Goal: Use online tool/utility: Utilize a website feature to perform a specific function

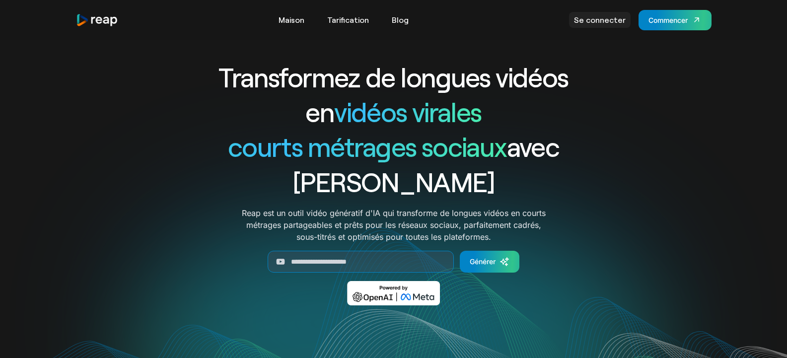
click at [615, 21] on font "Se connecter" at bounding box center [600, 19] width 52 height 9
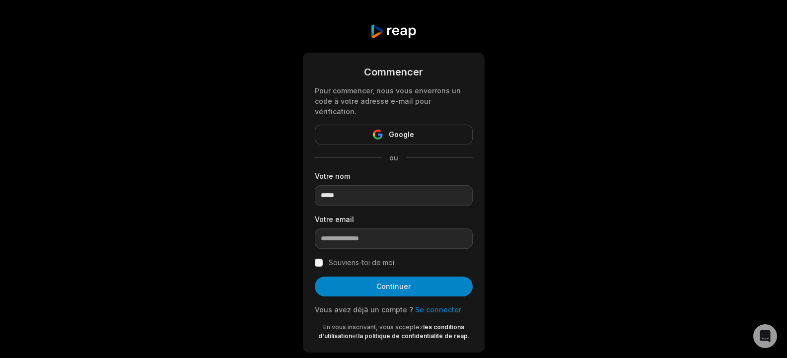
type input "*****"
click at [409, 233] on input "email" at bounding box center [394, 239] width 158 height 21
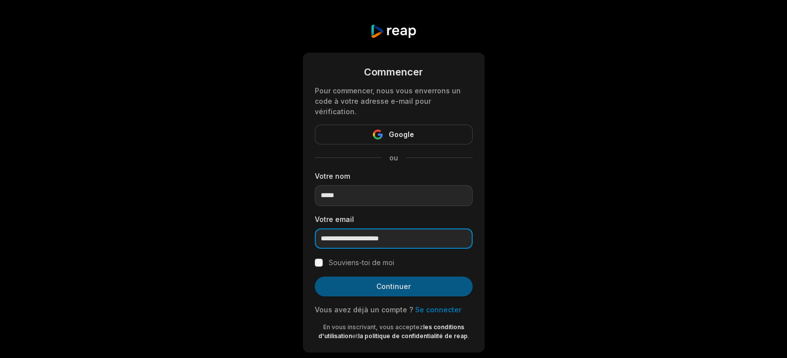
type input "**********"
click at [406, 282] on font "Continuer" at bounding box center [394, 286] width 34 height 8
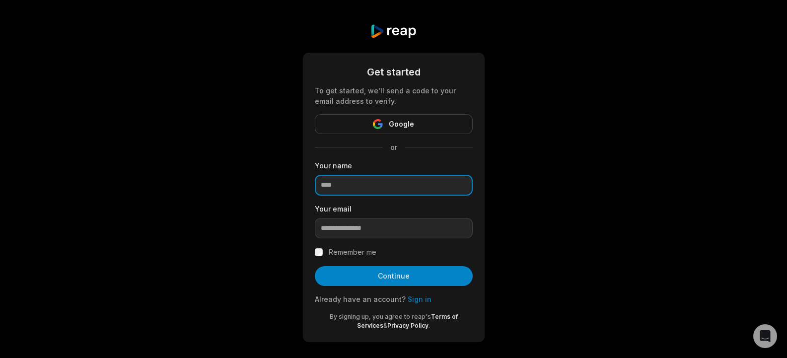
click at [361, 187] on input at bounding box center [394, 185] width 158 height 21
type input "*****"
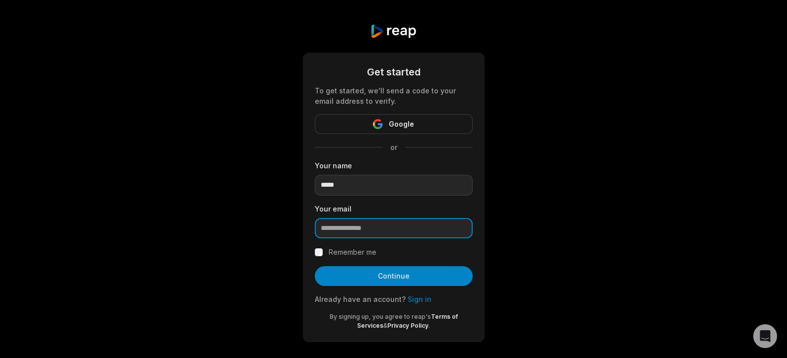
click at [369, 229] on input "email" at bounding box center [394, 228] width 158 height 21
type input "**********"
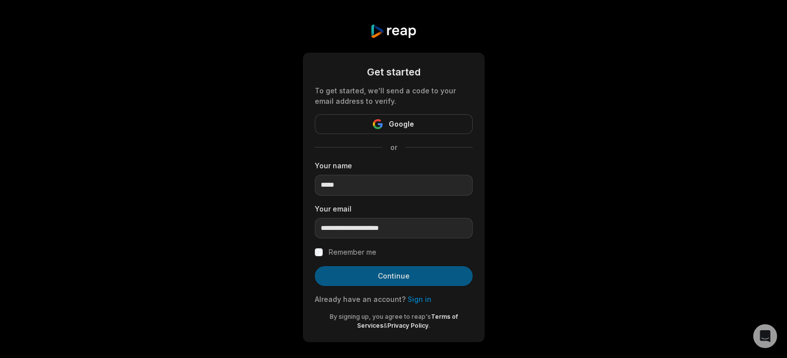
click at [384, 268] on button "Continue" at bounding box center [394, 276] width 158 height 20
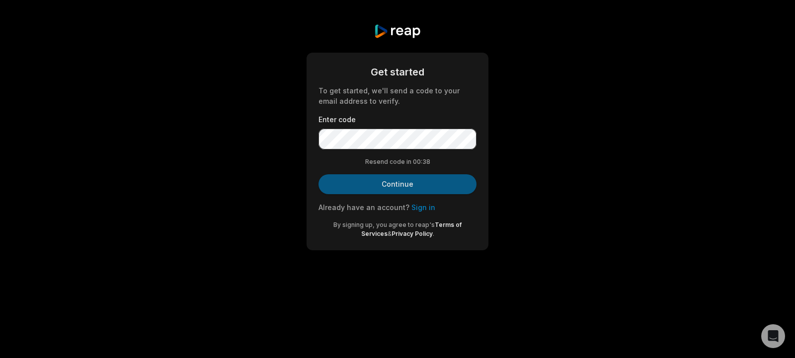
click at [390, 174] on button "Continue" at bounding box center [397, 184] width 158 height 20
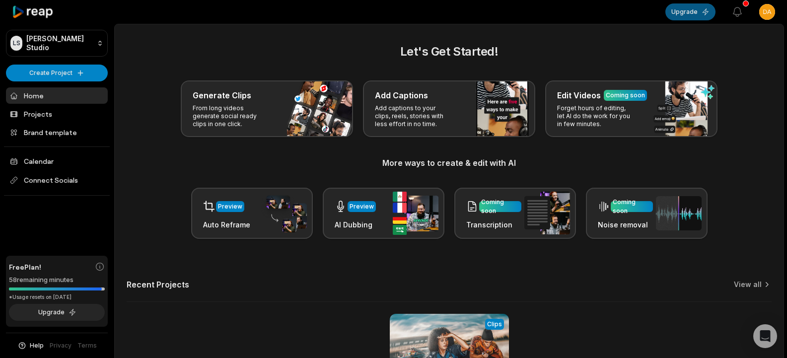
click at [678, 18] on button "Upgrade" at bounding box center [691, 11] width 50 height 17
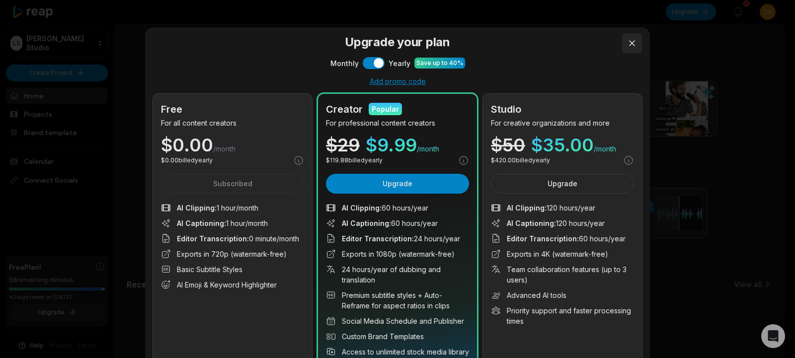
click at [622, 45] on button at bounding box center [632, 43] width 20 height 20
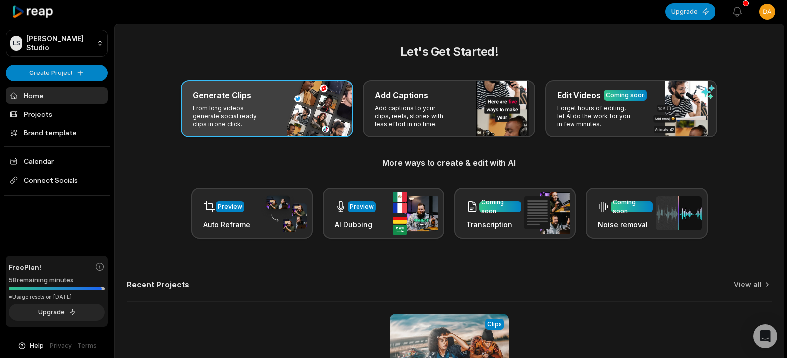
click at [242, 101] on div "Generate Clips From long videos generate social ready clips in one click." at bounding box center [267, 108] width 172 height 57
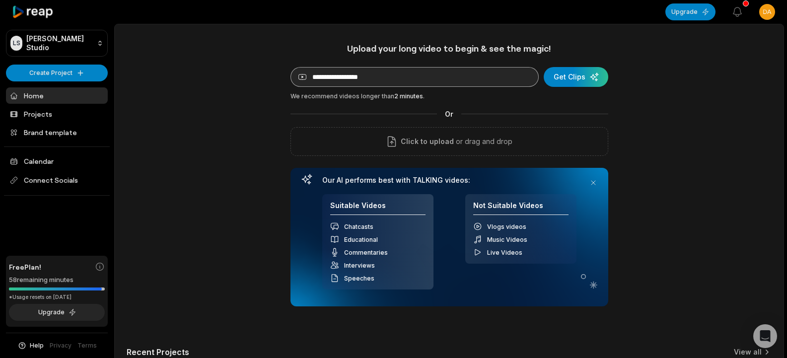
drag, startPoint x: 394, startPoint y: 65, endPoint x: 392, endPoint y: 74, distance: 8.6
click at [392, 74] on div "Upload your long video to begin & see the magic! YouTube link Get Clips We reco…" at bounding box center [450, 175] width 318 height 264
click at [392, 74] on input at bounding box center [415, 77] width 248 height 20
paste input "**********"
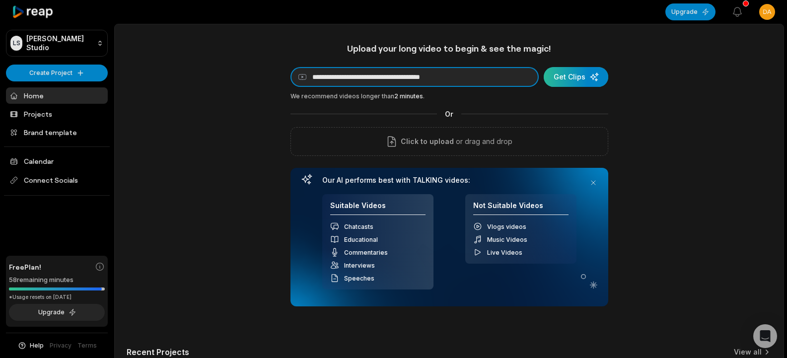
type input "**********"
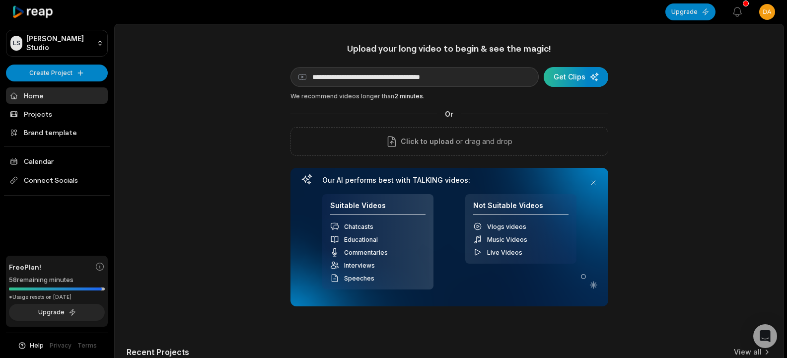
click at [551, 77] on div "submit" at bounding box center [576, 77] width 65 height 20
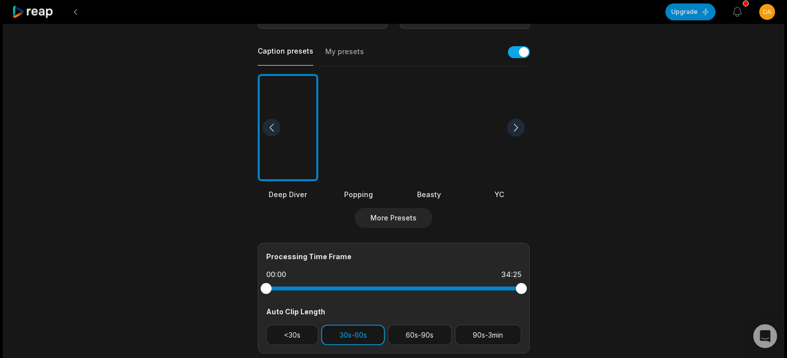
scroll to position [205, 0]
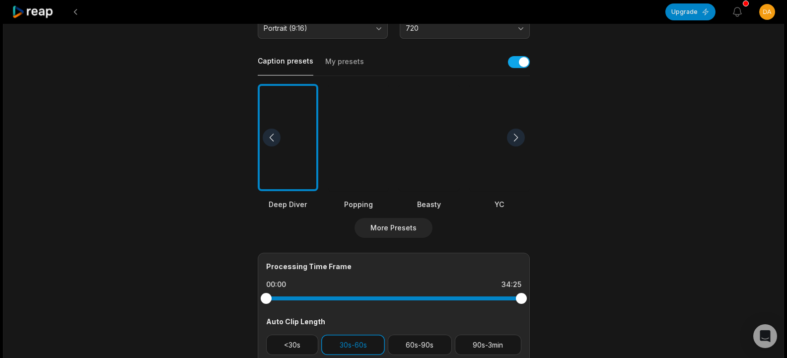
click at [359, 237] on div "More Presets" at bounding box center [394, 228] width 272 height 20
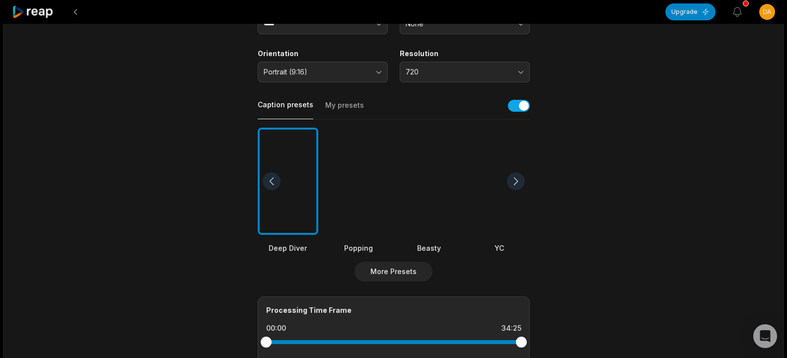
scroll to position [161, 0]
click at [359, 237] on div "Popping" at bounding box center [358, 191] width 61 height 126
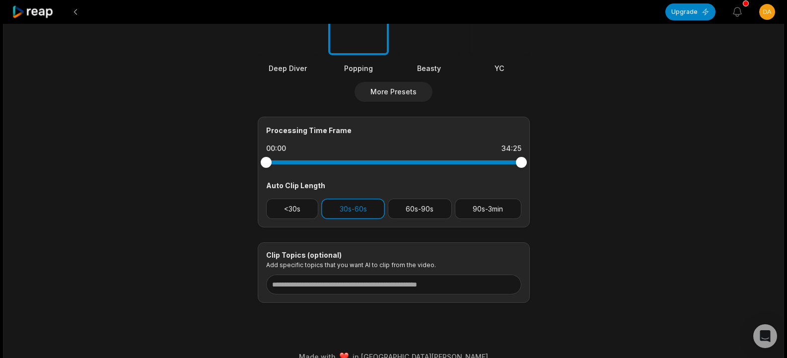
scroll to position [358, 0]
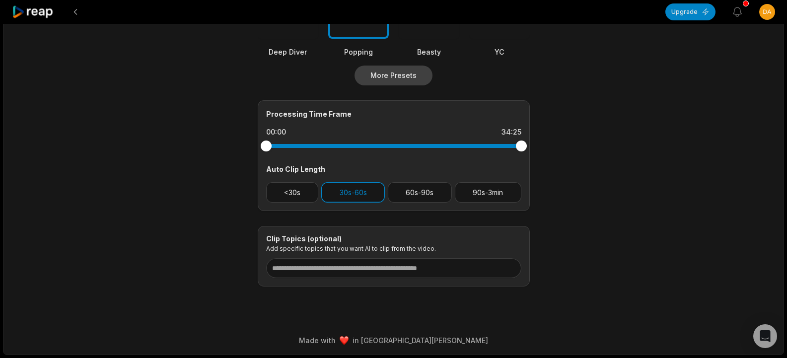
click at [371, 71] on button "More Presets" at bounding box center [394, 76] width 78 height 20
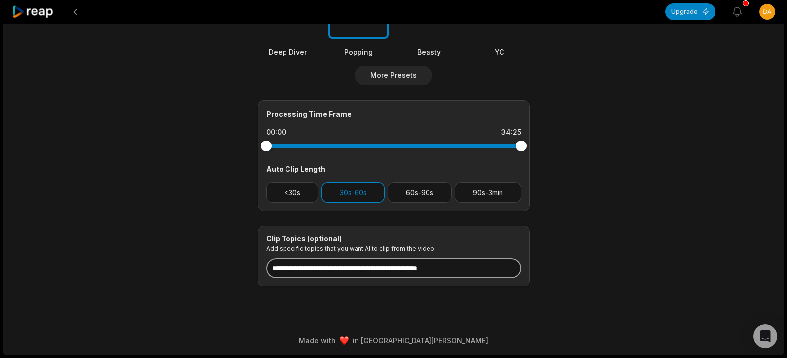
click at [336, 262] on input at bounding box center [393, 268] width 255 height 20
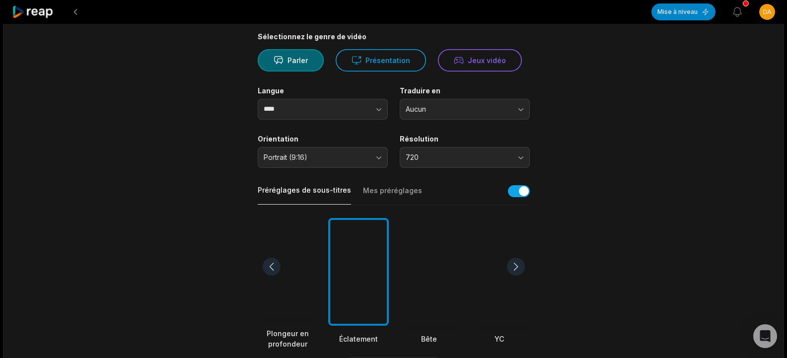
scroll to position [79, 0]
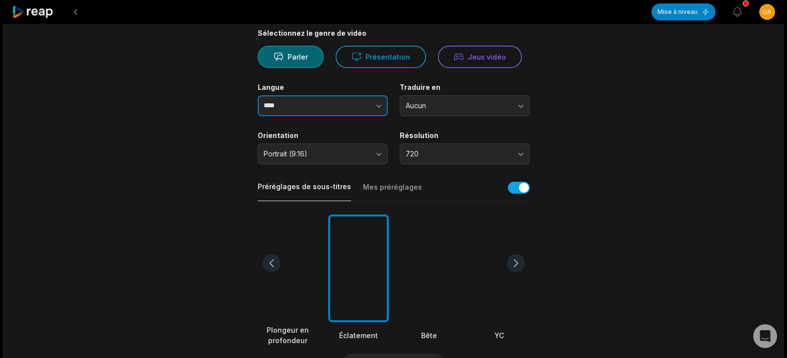
click at [356, 104] on button "button" at bounding box center [359, 105] width 57 height 21
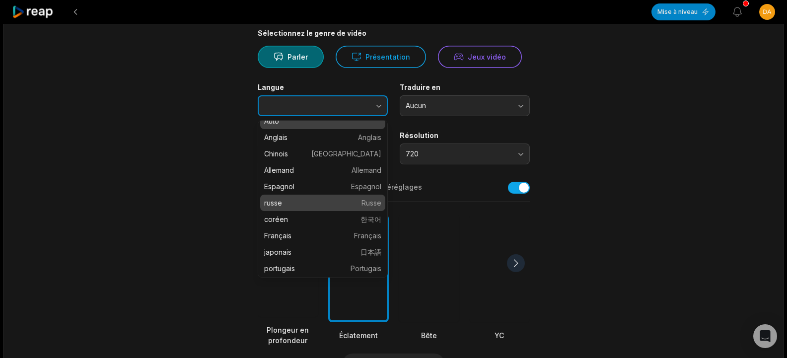
scroll to position [0, 0]
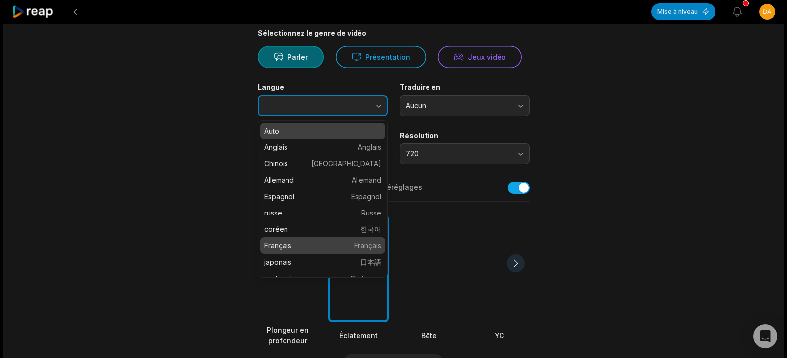
type input "******"
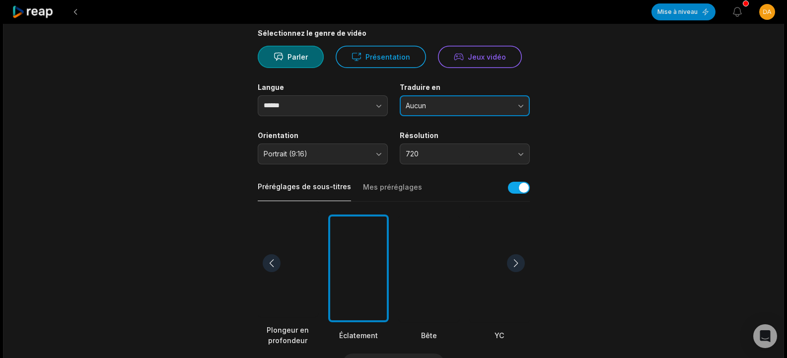
click at [425, 103] on font "Aucun" at bounding box center [416, 105] width 20 height 8
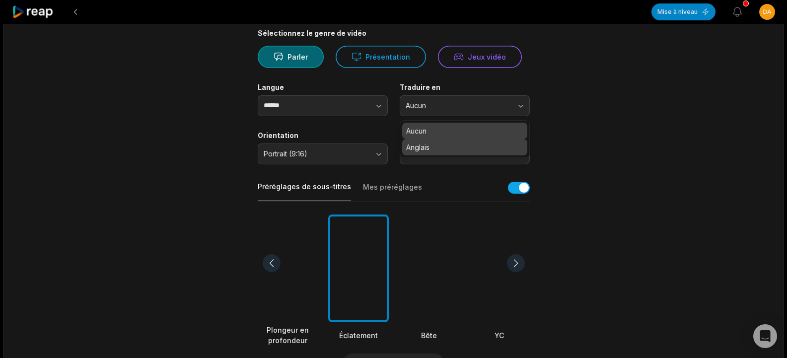
click at [430, 148] on font "Anglais" at bounding box center [417, 147] width 23 height 8
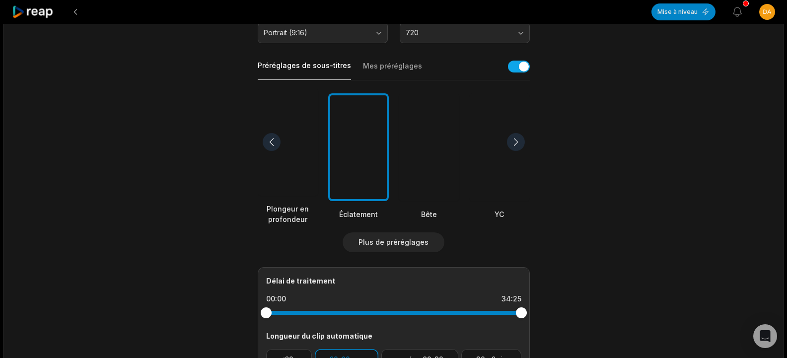
scroll to position [199, 0]
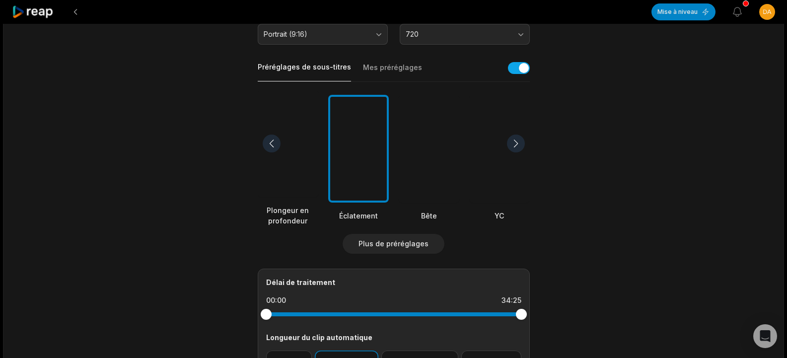
click at [514, 139] on div at bounding box center [516, 144] width 18 height 18
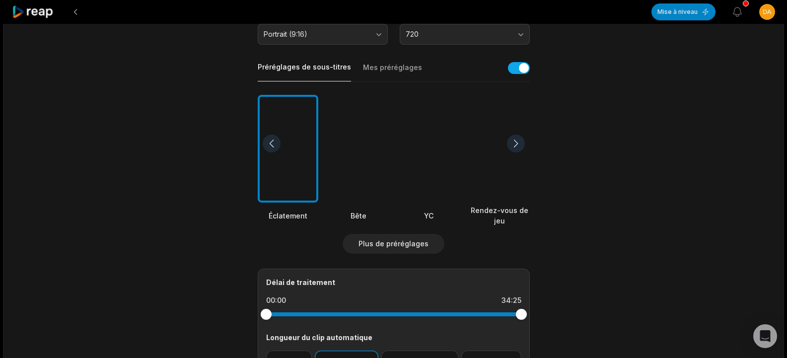
click at [514, 139] on div at bounding box center [516, 144] width 18 height 18
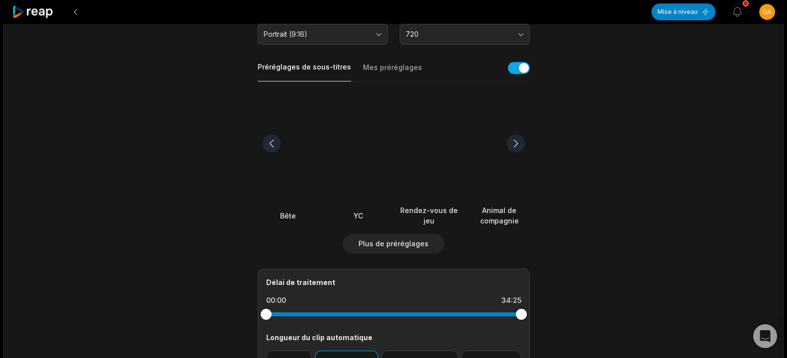
click at [267, 133] on div at bounding box center [288, 149] width 61 height 108
click at [275, 150] on div at bounding box center [272, 144] width 18 height 18
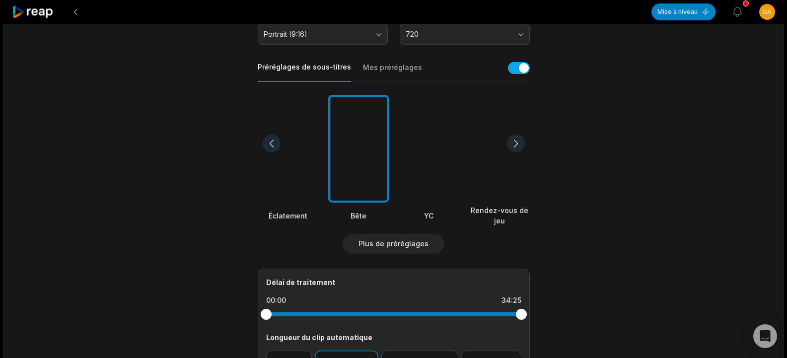
click at [275, 150] on div at bounding box center [272, 144] width 18 height 18
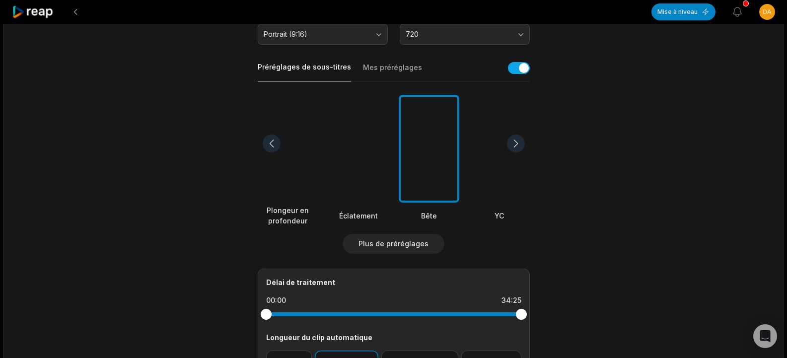
click at [275, 150] on div at bounding box center [272, 144] width 18 height 18
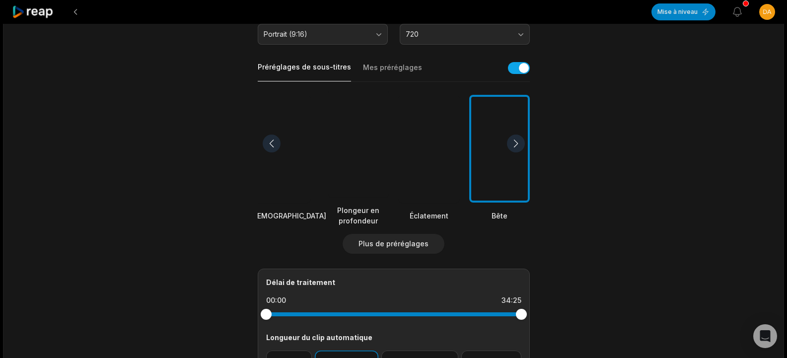
click at [408, 151] on div at bounding box center [429, 149] width 61 height 108
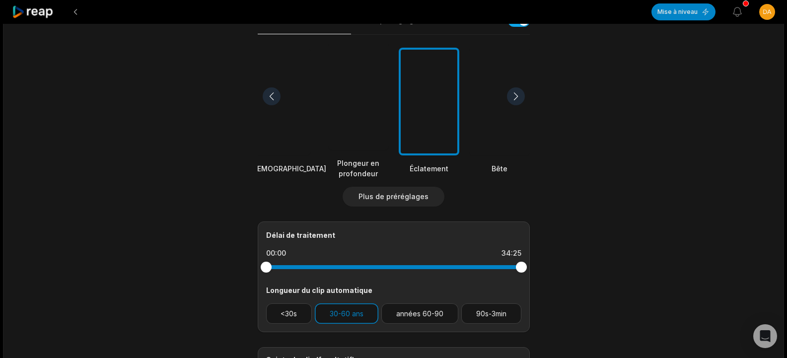
scroll to position [236, 0]
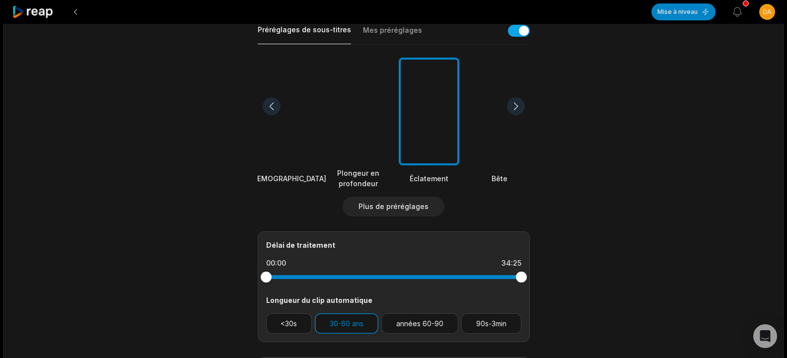
click at [521, 100] on div at bounding box center [516, 106] width 18 height 18
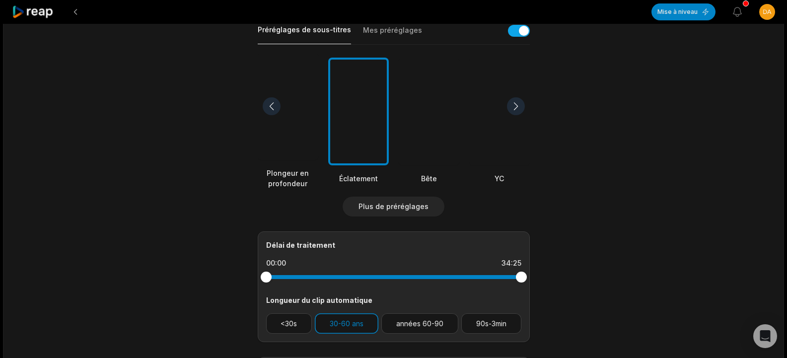
click at [521, 100] on div at bounding box center [516, 106] width 18 height 18
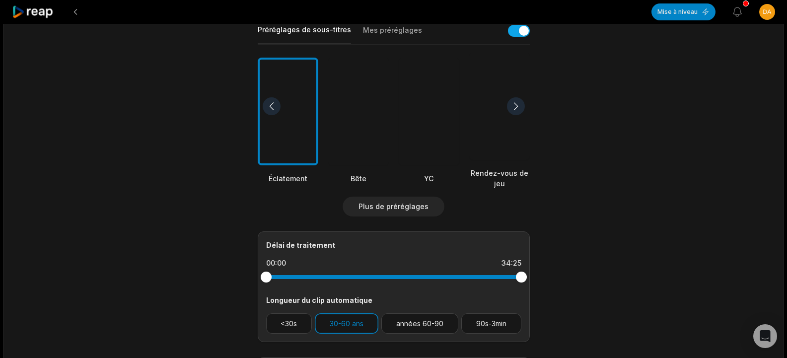
click at [521, 100] on div at bounding box center [516, 106] width 18 height 18
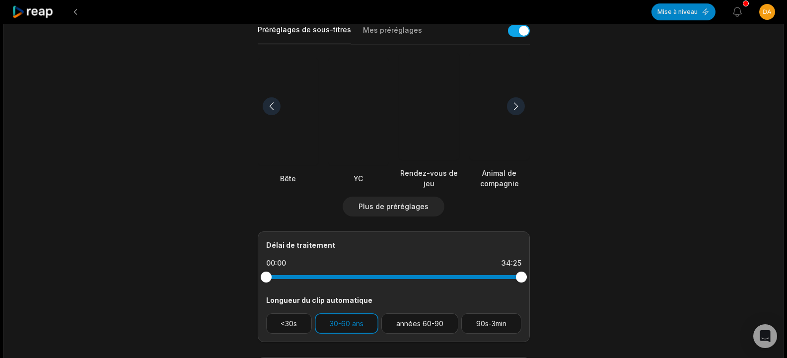
click at [512, 99] on div at bounding box center [516, 106] width 18 height 18
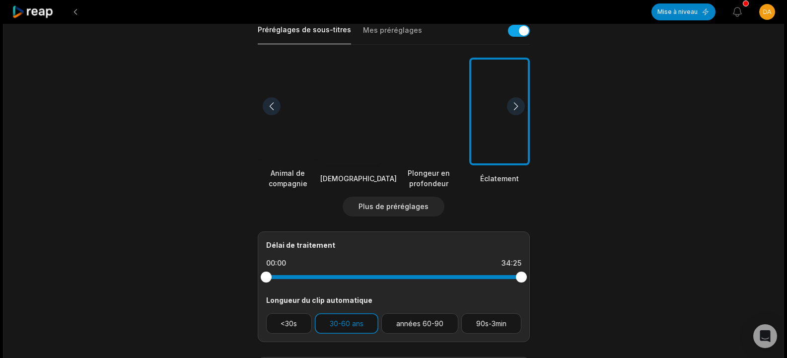
click at [512, 99] on div at bounding box center [516, 106] width 18 height 18
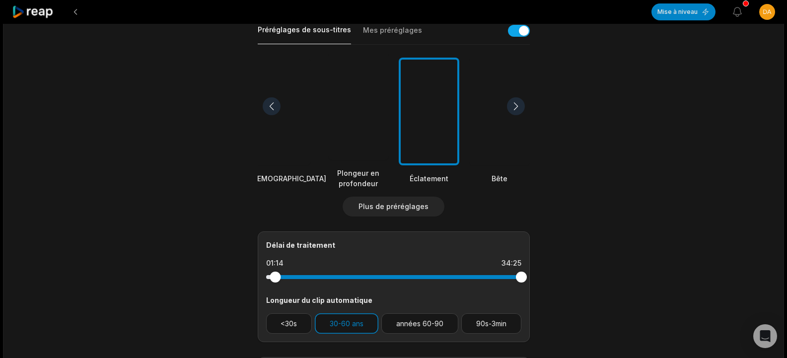
click at [275, 275] on div at bounding box center [393, 277] width 255 height 4
click at [270, 276] on div at bounding box center [275, 277] width 11 height 11
click at [270, 276] on div at bounding box center [269, 277] width 11 height 11
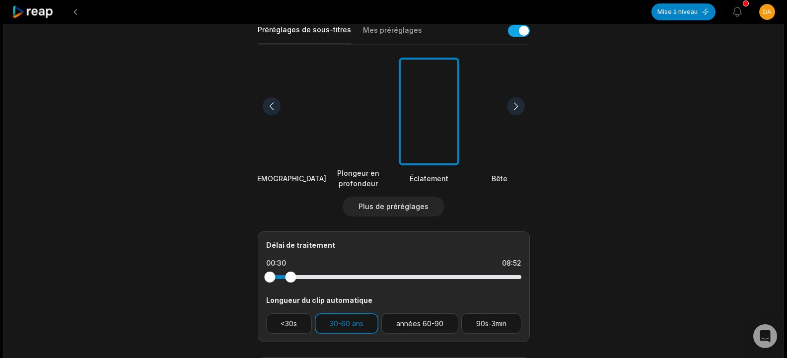
drag, startPoint x: 519, startPoint y: 271, endPoint x: 244, endPoint y: 271, distance: 275.2
click at [244, 271] on main "34:25 BARRIO - L'ANNIVERSAIRE (Épisode 9) Obtenir des clips Sélectionnez le gen…" at bounding box center [393, 111] width 481 height 614
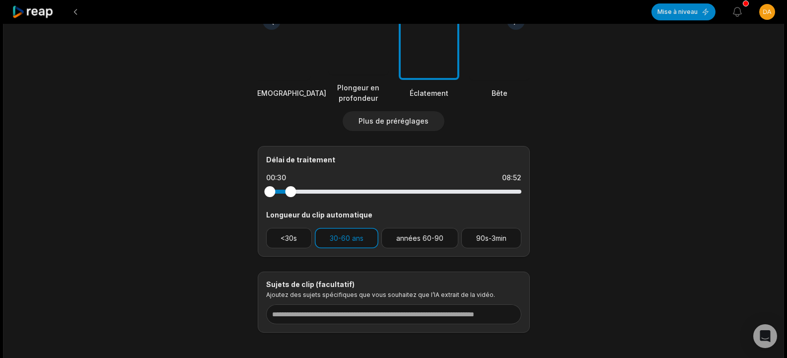
scroll to position [368, 0]
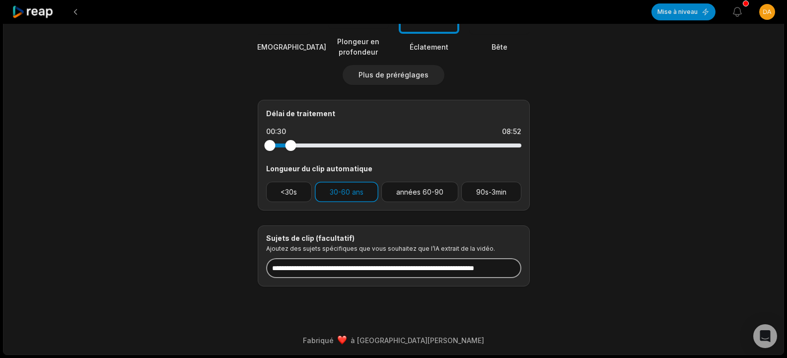
click at [338, 273] on input at bounding box center [393, 268] width 255 height 20
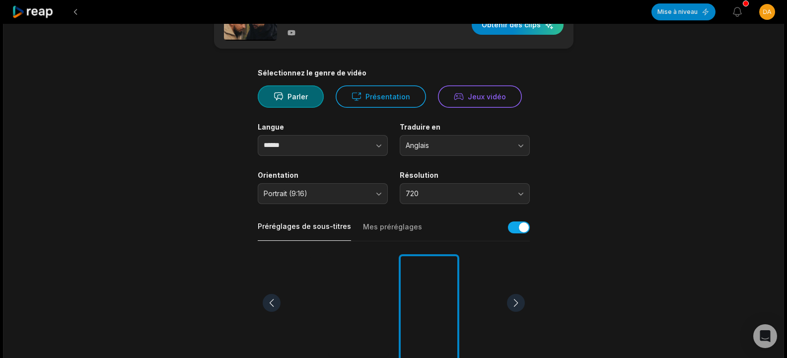
scroll to position [0, 0]
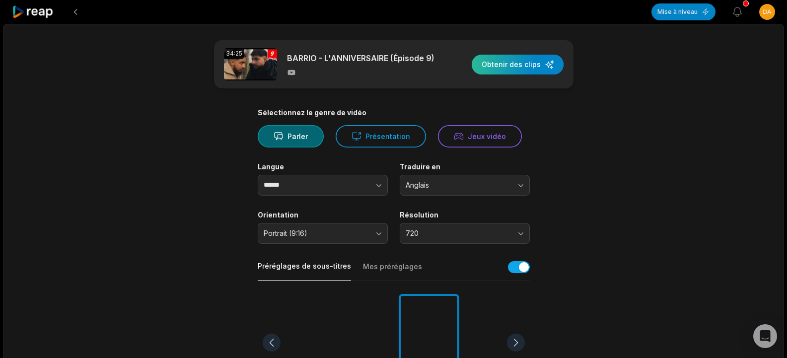
click at [522, 67] on div "button" at bounding box center [518, 65] width 92 height 20
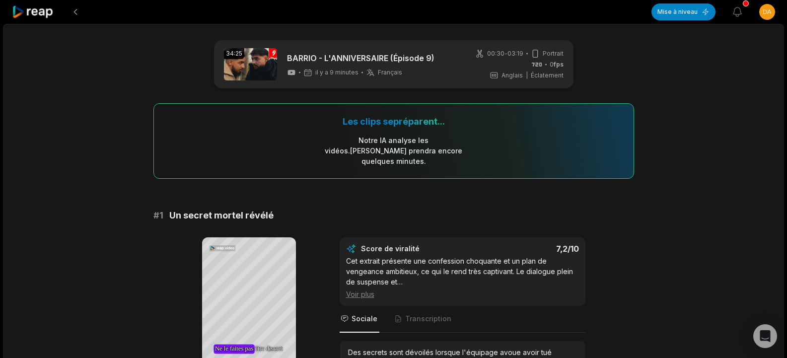
drag, startPoint x: 321, startPoint y: 90, endPoint x: 327, endPoint y: 85, distance: 7.4
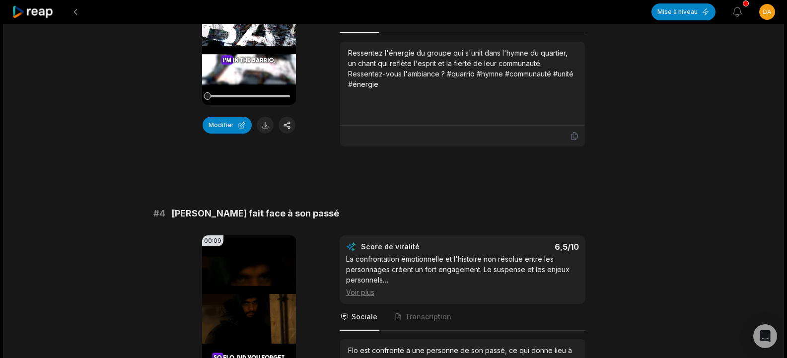
scroll to position [797, 0]
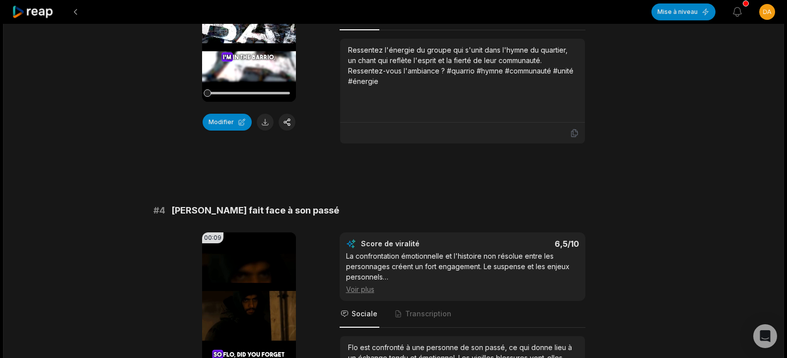
click at [431, 98] on div "Ressentez l'énergie du groupe qui s'unit dans l'hymne du quartier, un chant qui…" at bounding box center [462, 81] width 229 height 72
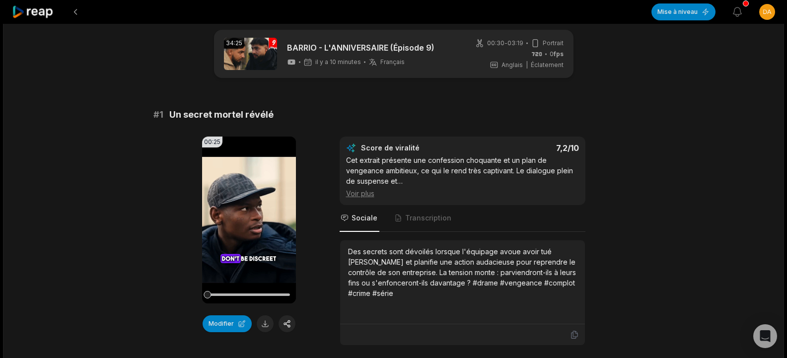
scroll to position [0, 0]
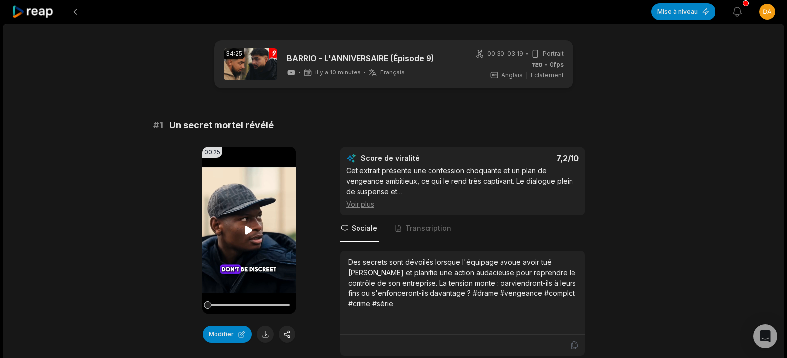
click at [240, 231] on video "Votre navigateur ne prend pas en charge le format mp4." at bounding box center [249, 230] width 94 height 167
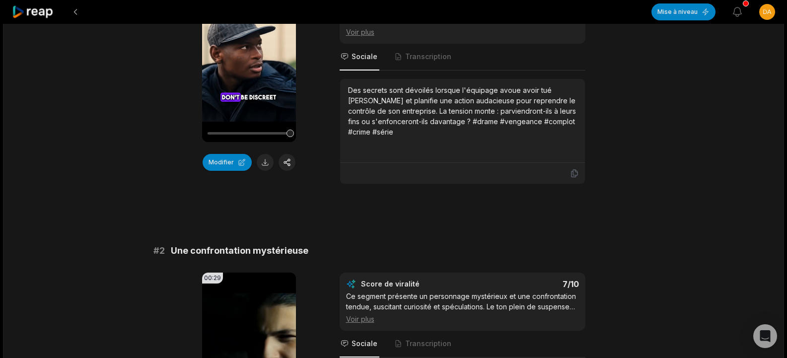
scroll to position [172, 0]
click at [233, 157] on button "Modifier" at bounding box center [227, 161] width 49 height 17
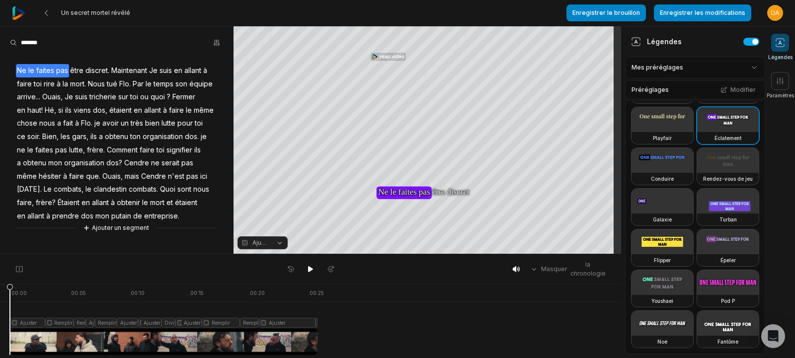
scroll to position [259, 0]
